Goal: Information Seeking & Learning: Learn about a topic

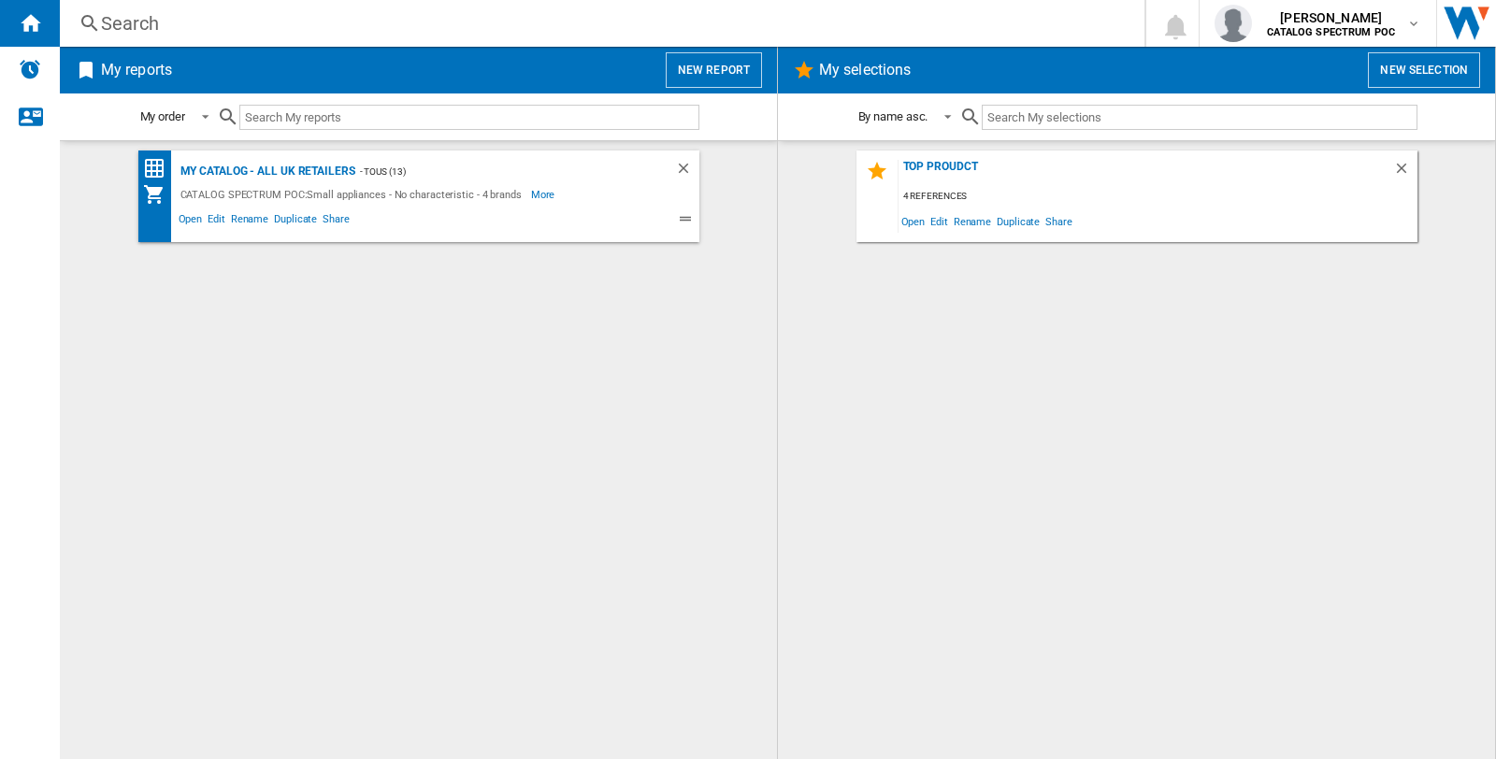
click at [125, 20] on div "Search" at bounding box center [598, 23] width 995 height 26
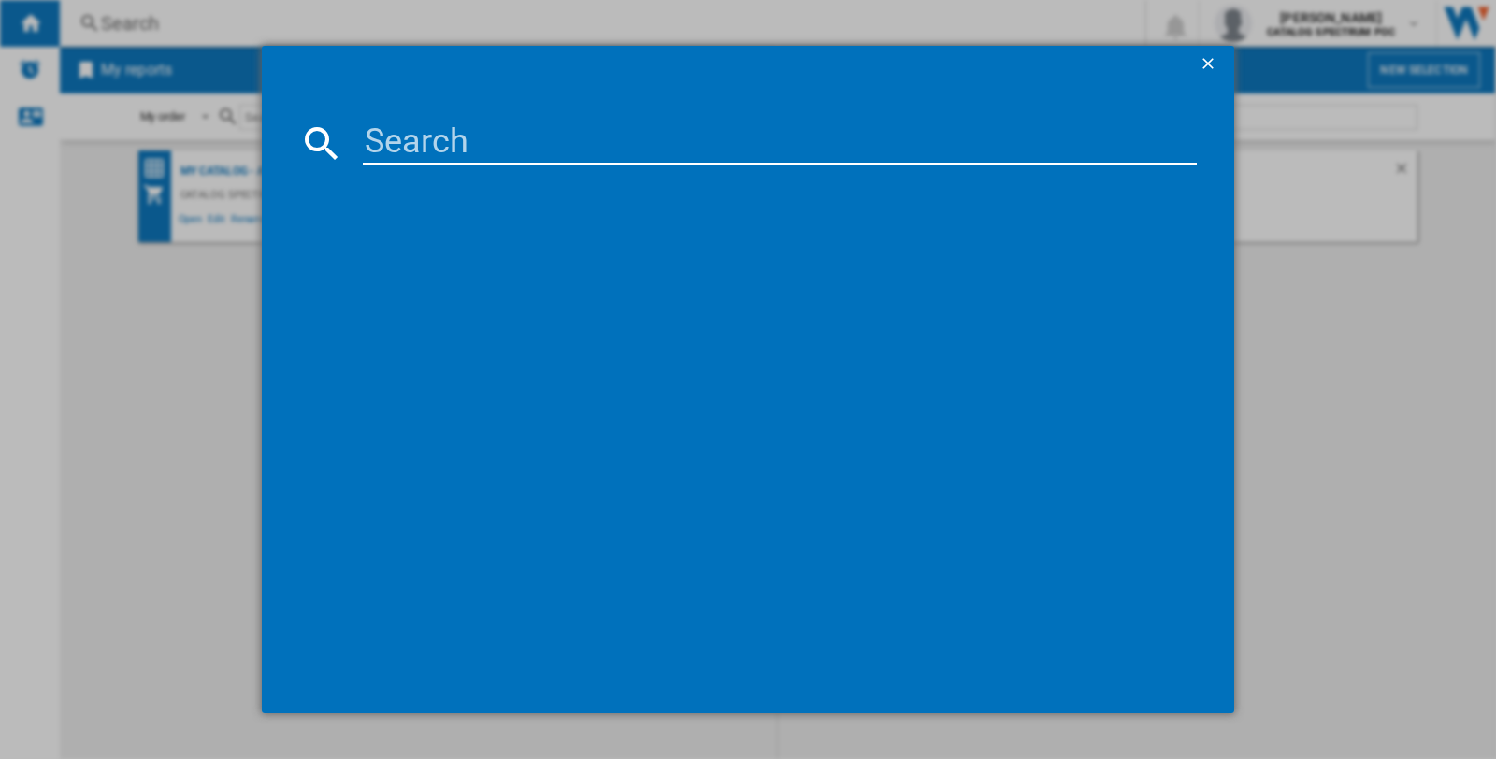
click at [383, 140] on input at bounding box center [780, 143] width 834 height 45
paste input "[PERSON_NAME] 20441 STAINLESS STEEL 1.7L"
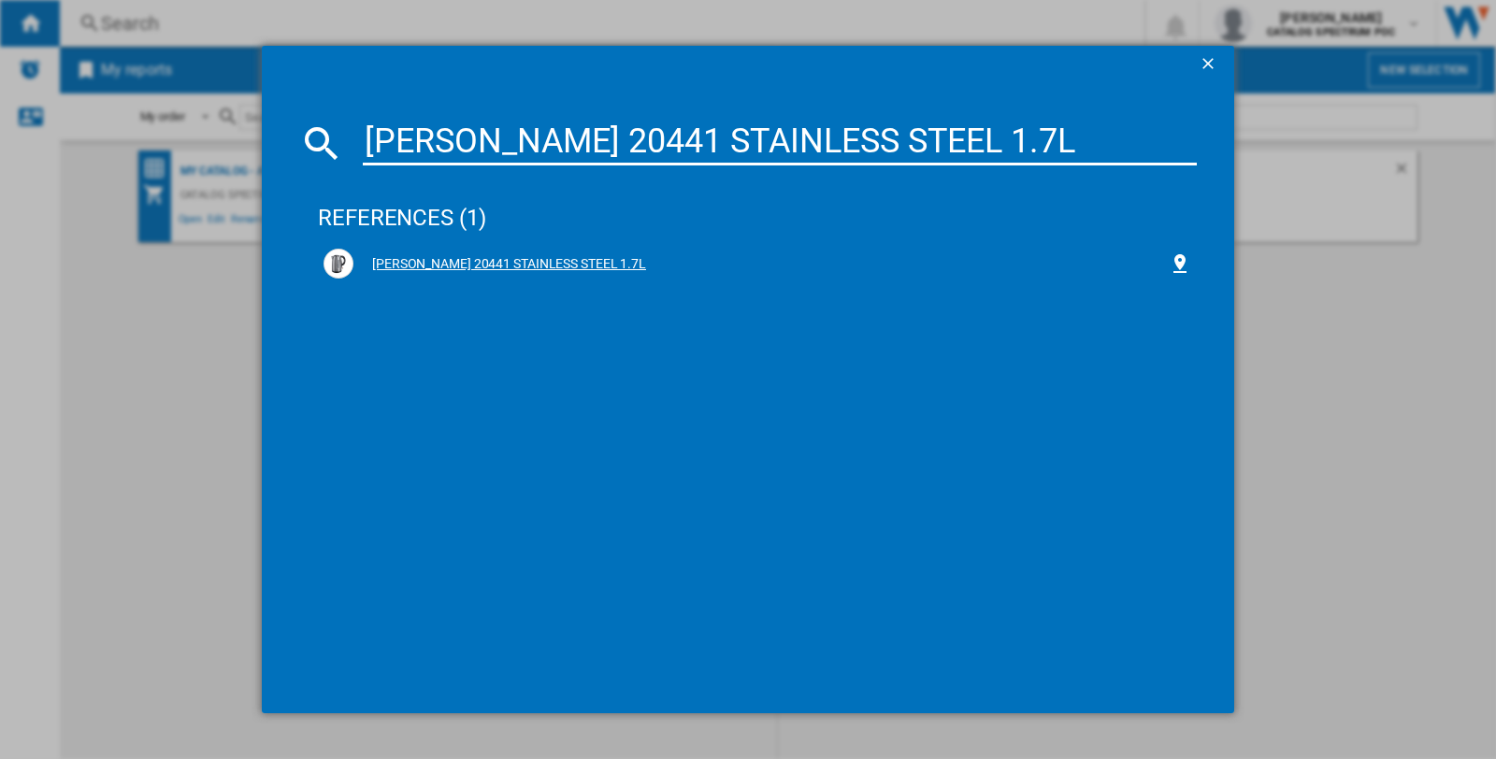
type input "[PERSON_NAME] 20441 STAINLESS STEEL 1.7L"
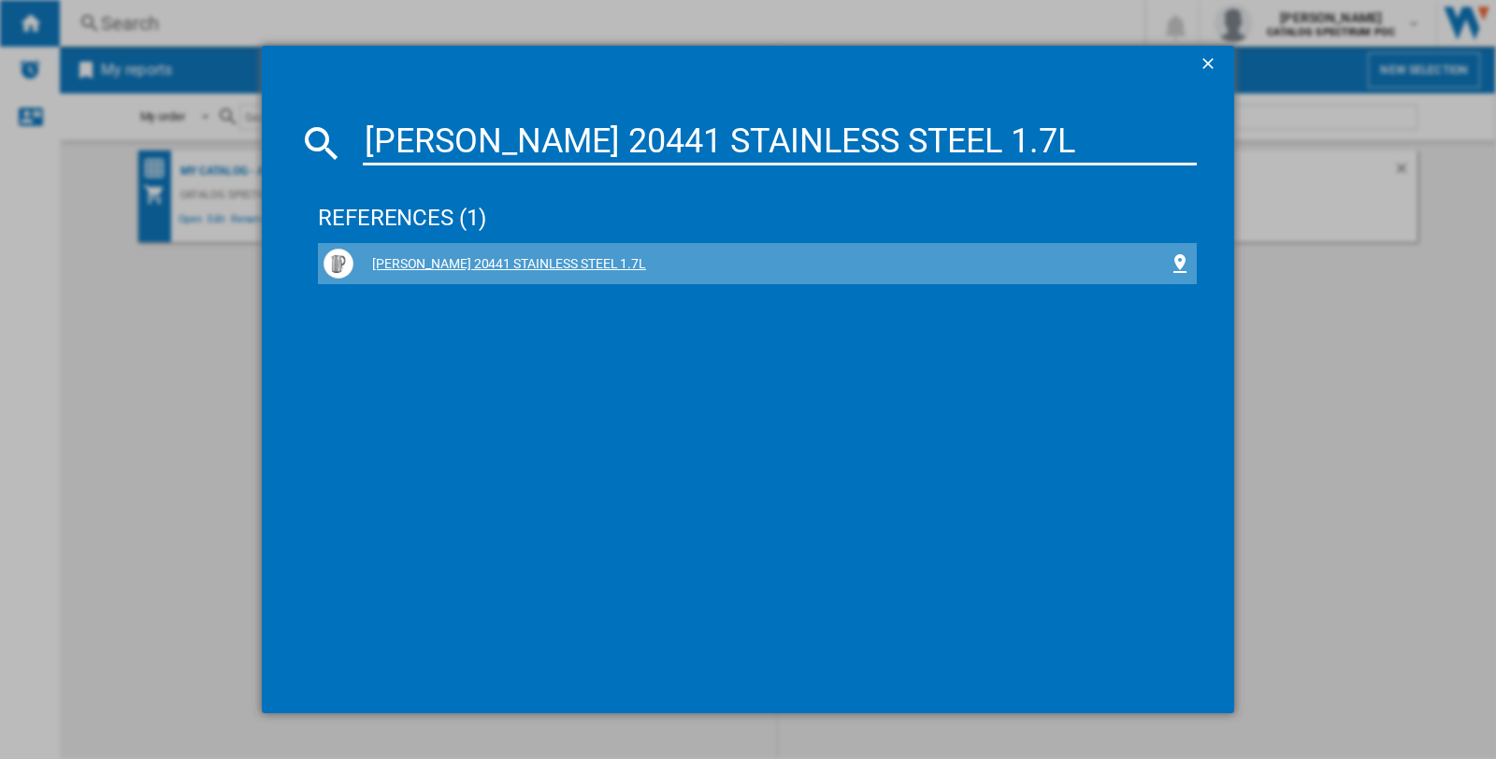
click at [460, 265] on div "[PERSON_NAME] 20441 STAINLESS STEEL 1.7L" at bounding box center [760, 264] width 815 height 19
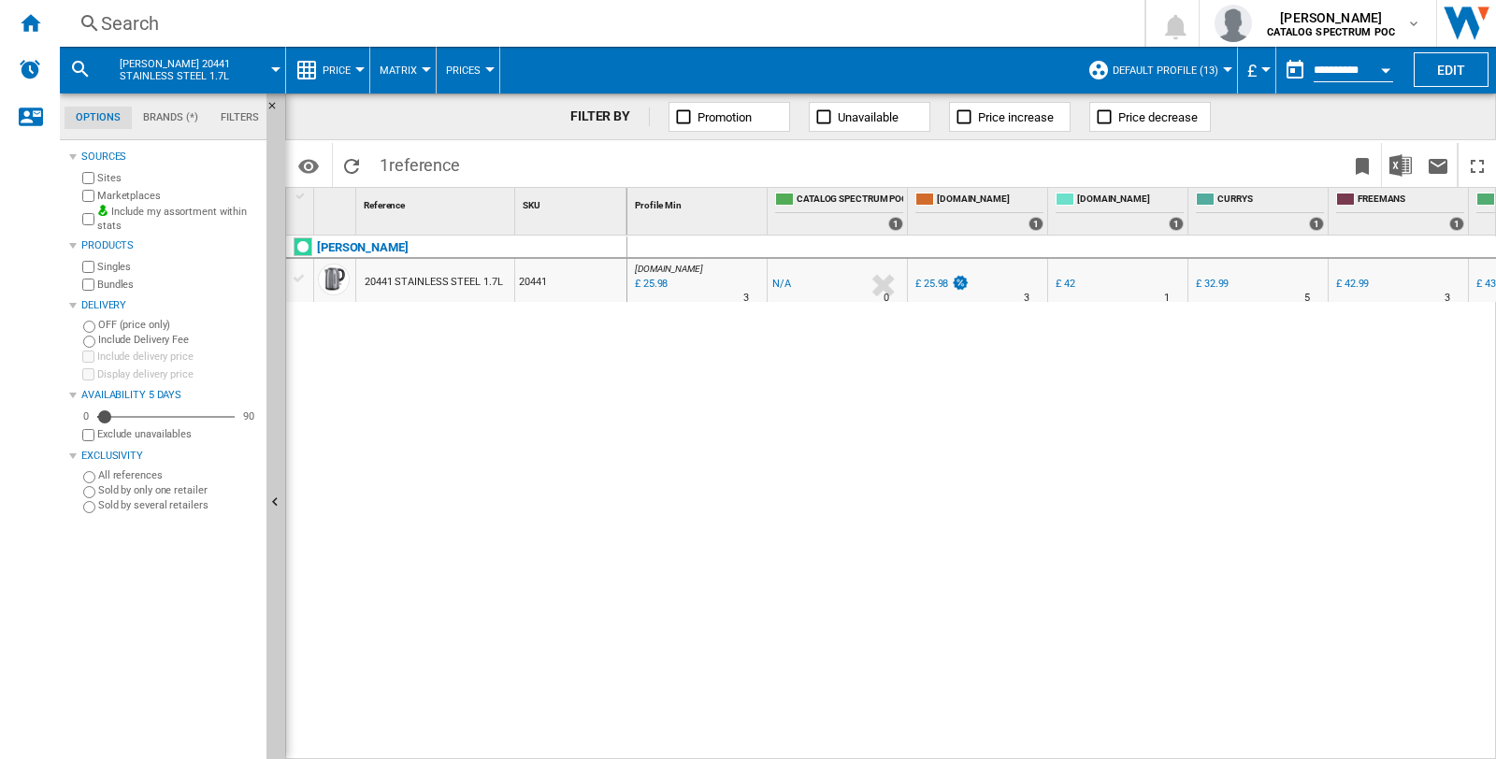
click at [417, 278] on div "20441 STAINLESS STEEL 1.7L" at bounding box center [433, 282] width 137 height 43
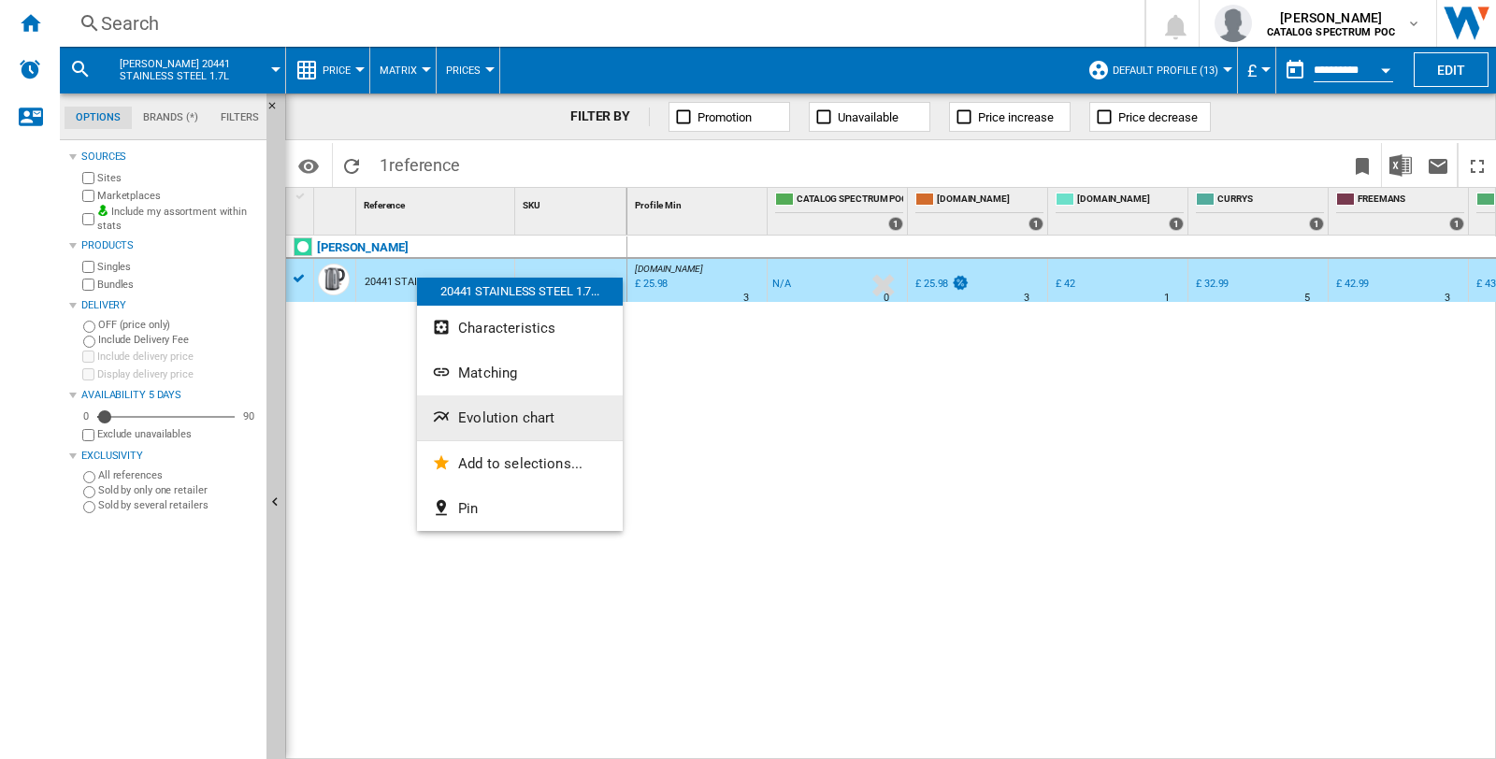
click at [459, 409] on span "Evolution chart" at bounding box center [506, 417] width 96 height 17
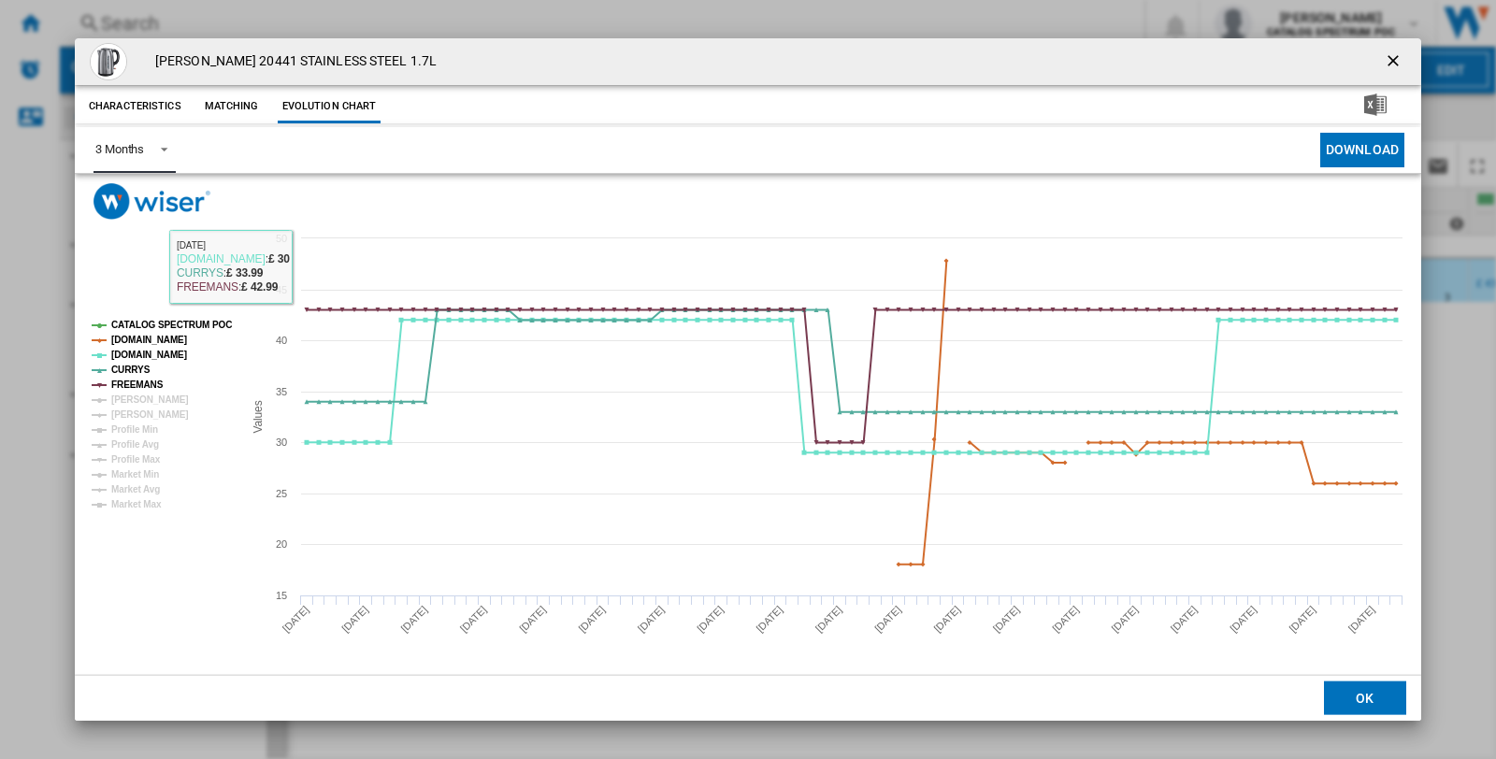
click at [174, 152] on md-select-value "3 Months" at bounding box center [134, 150] width 82 height 46
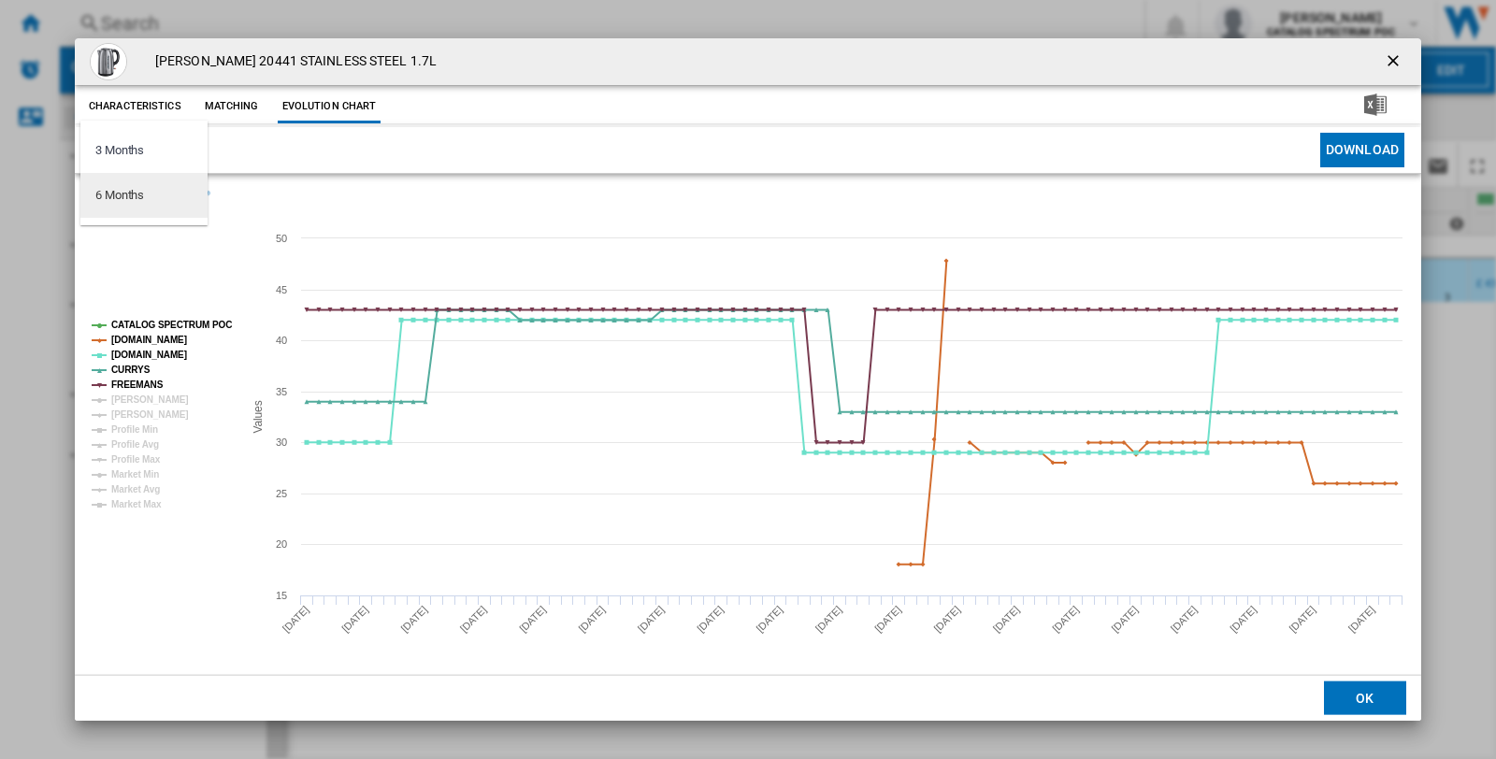
click at [135, 204] on md-option "6 Months" at bounding box center [143, 195] width 127 height 45
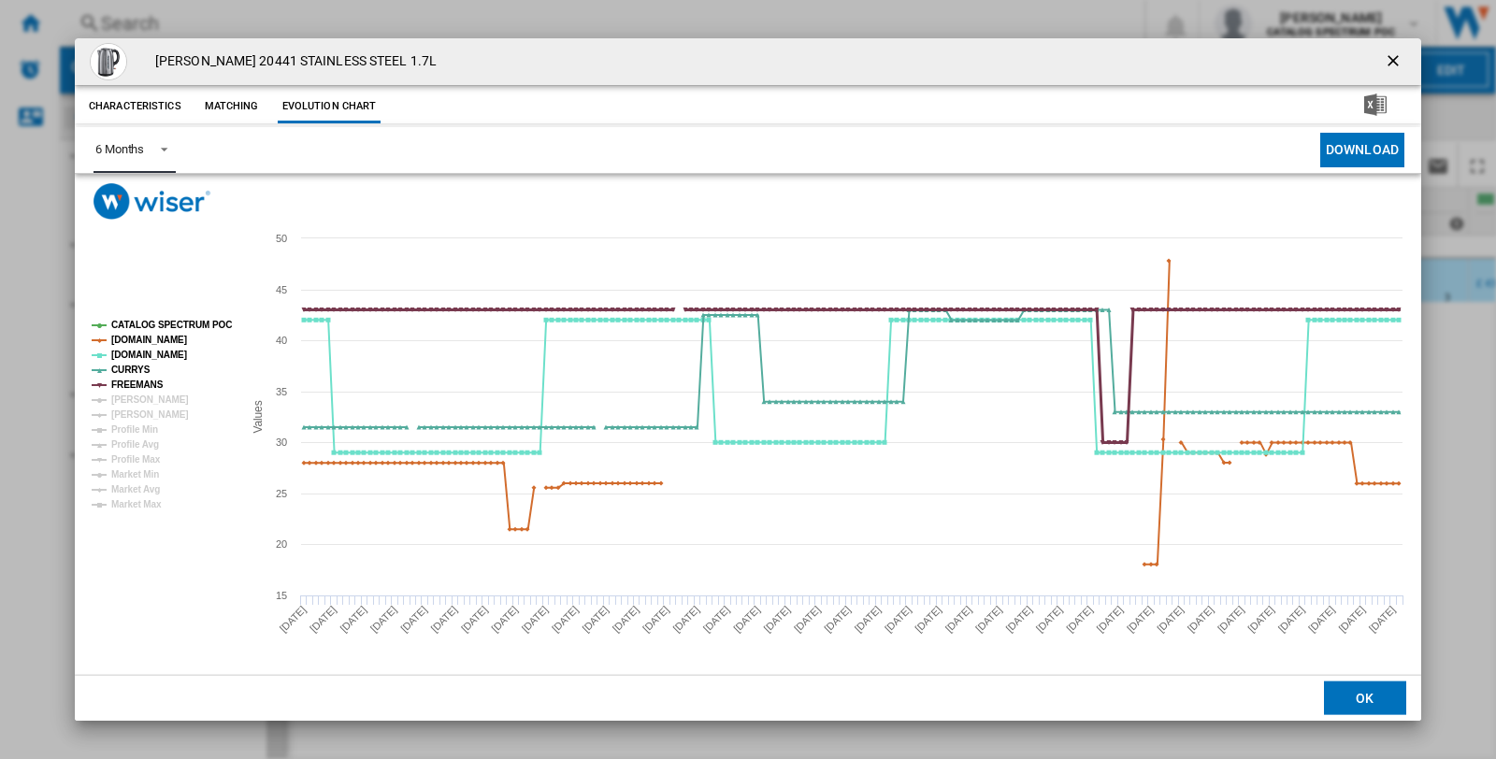
drag, startPoint x: 125, startPoint y: 380, endPoint x: 125, endPoint y: 366, distance: 14.0
click at [125, 380] on tspan "FREEMANS" at bounding box center [137, 385] width 52 height 10
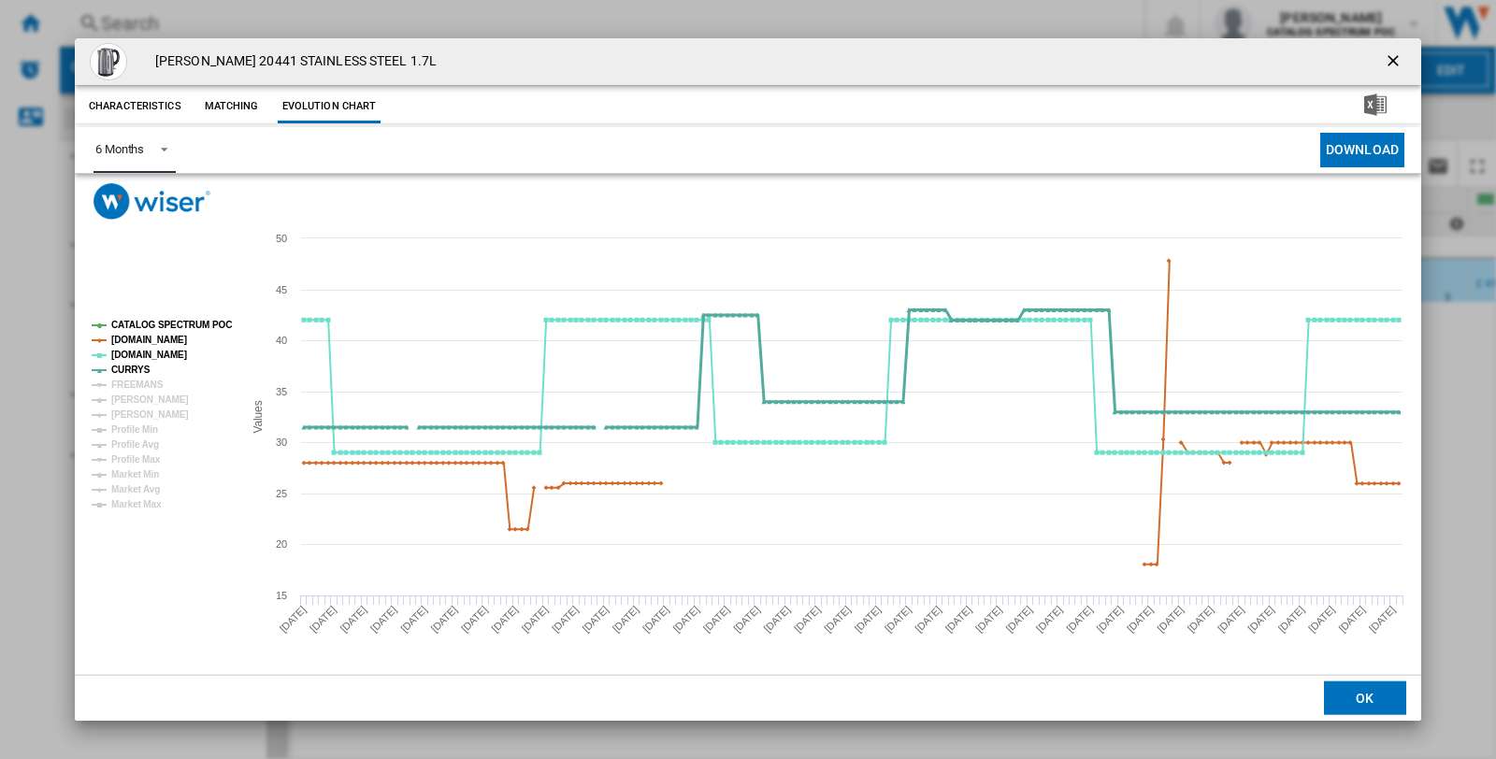
click at [125, 366] on tspan "CURRYS" at bounding box center [130, 370] width 39 height 10
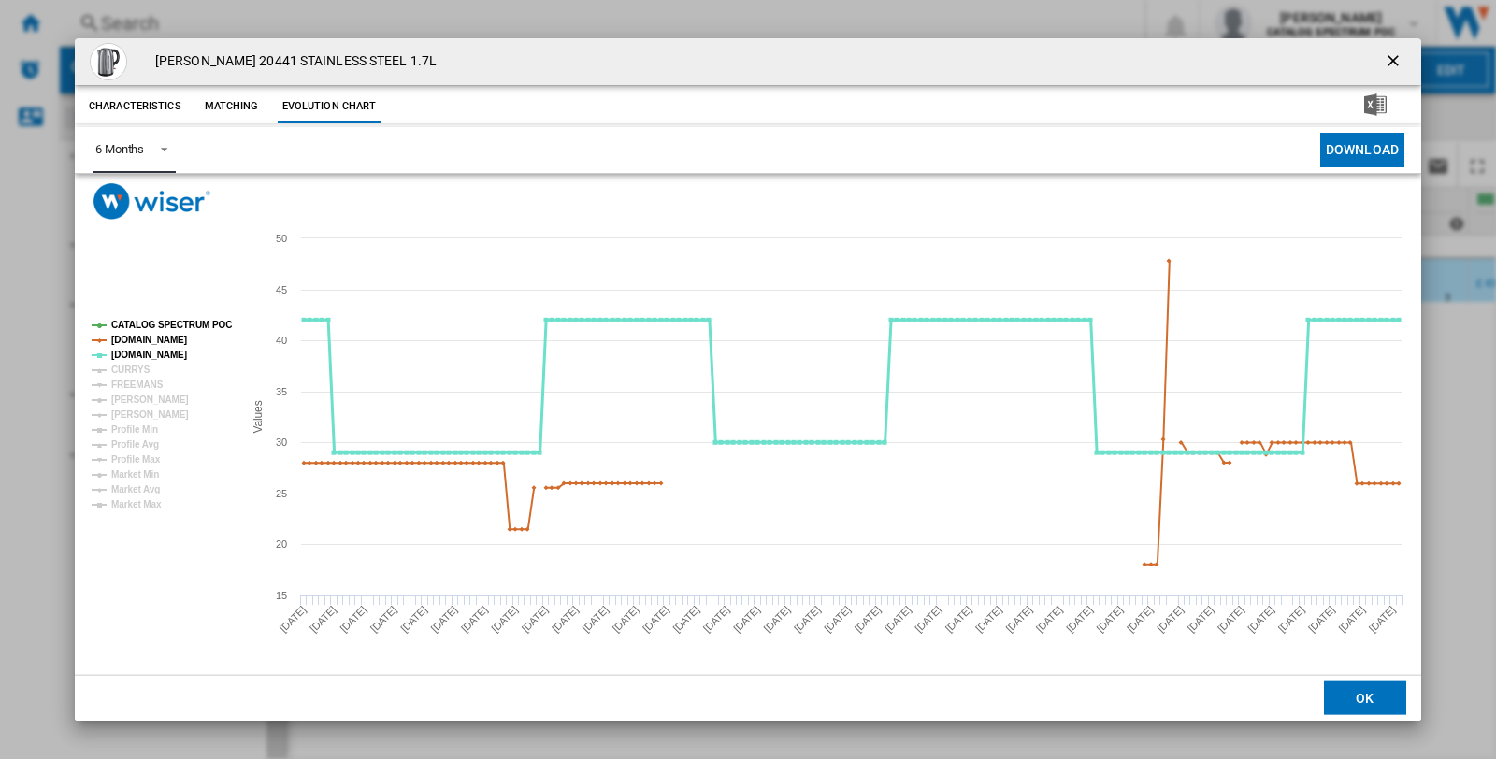
click at [128, 351] on tspan "[DOMAIN_NAME]" at bounding box center [149, 355] width 76 height 10
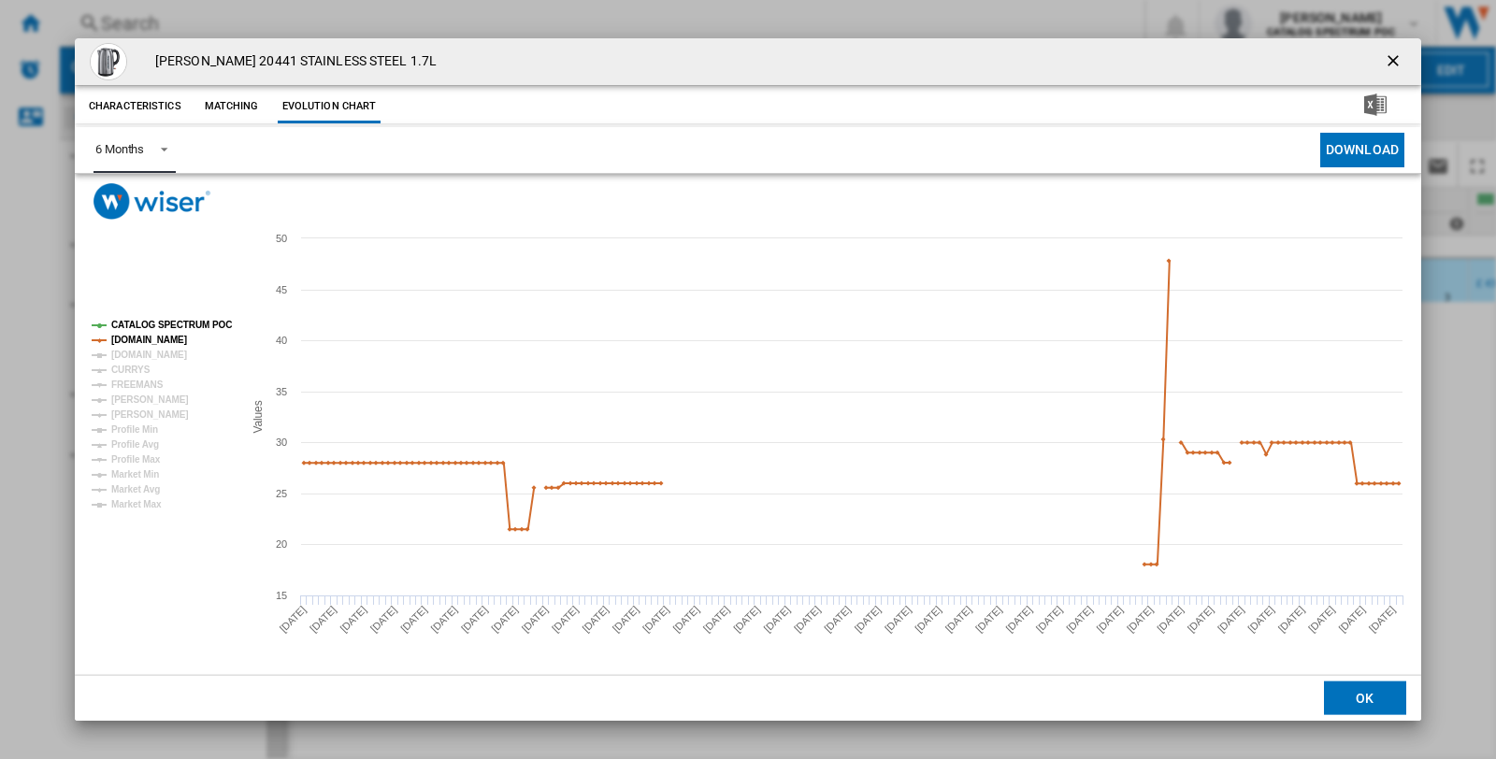
click at [145, 313] on rect "Product popup" at bounding box center [159, 415] width 151 height 205
click at [148, 320] on tspan "CATALOG SPECTRUM POC" at bounding box center [171, 325] width 121 height 10
